Goal: Information Seeking & Learning: Learn about a topic

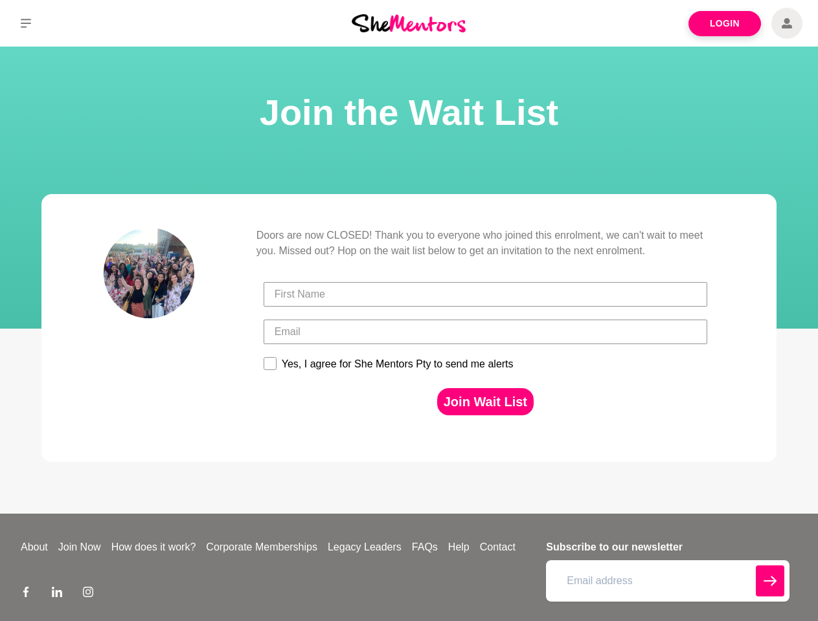
click at [408, 311] on div at bounding box center [485, 295] width 451 height 38
click at [26, 23] on icon at bounding box center [26, 23] width 10 height 9
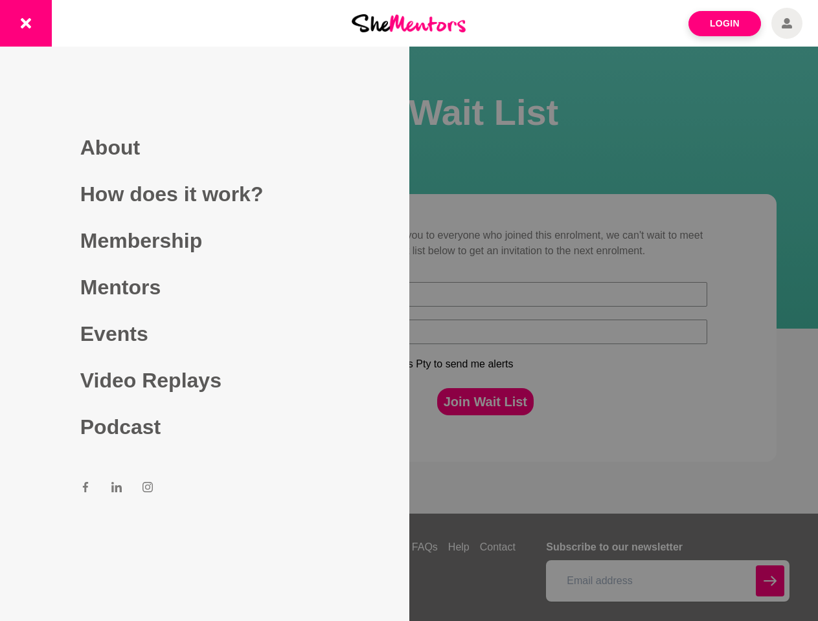
click at [485, 402] on div at bounding box center [409, 310] width 818 height 621
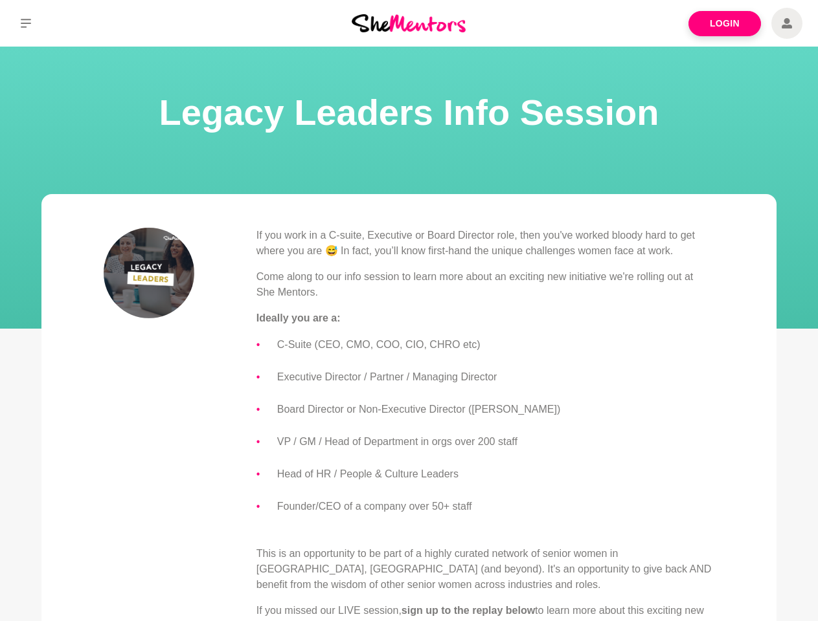
click at [408, 311] on p "Ideally you are a:" at bounding box center [485, 319] width 458 height 16
click at [26, 23] on icon at bounding box center [26, 23] width 10 height 9
